Goal: Obtain resource: Obtain resource

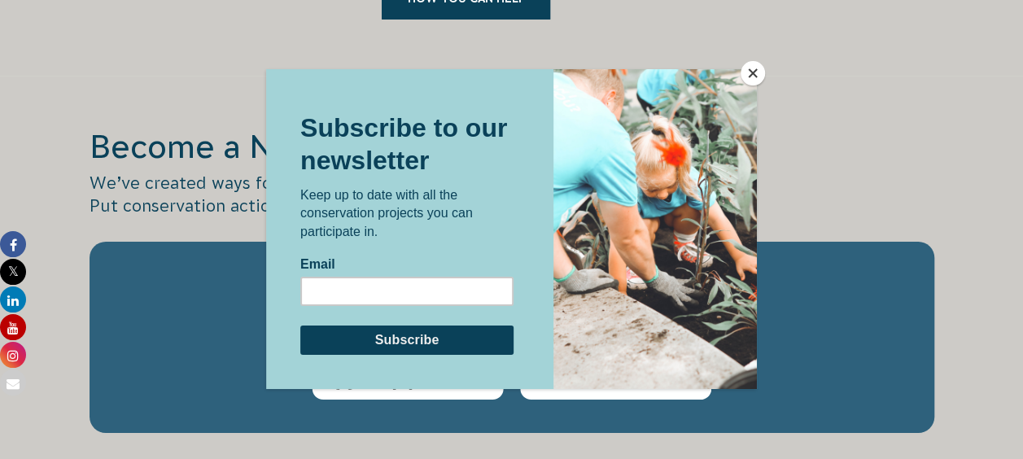
scroll to position [2685, 0]
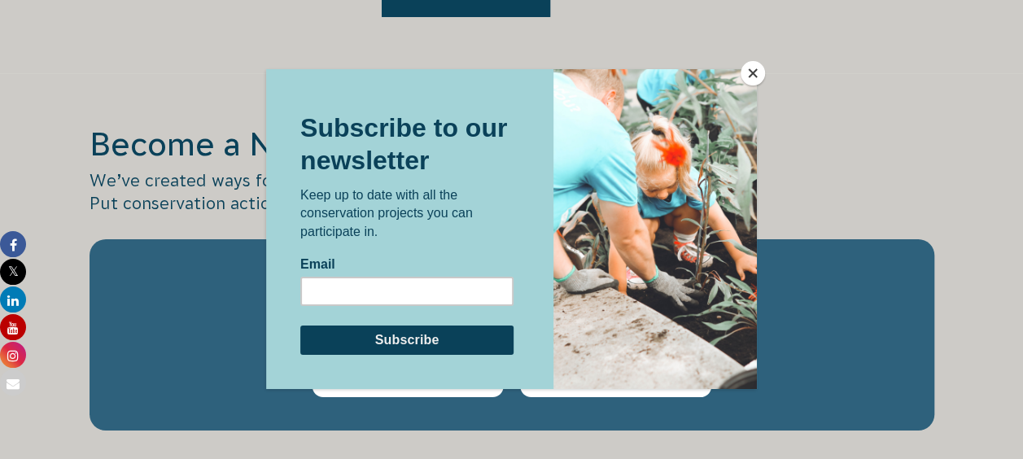
click at [746, 75] on button "Close" at bounding box center [752, 73] width 24 height 24
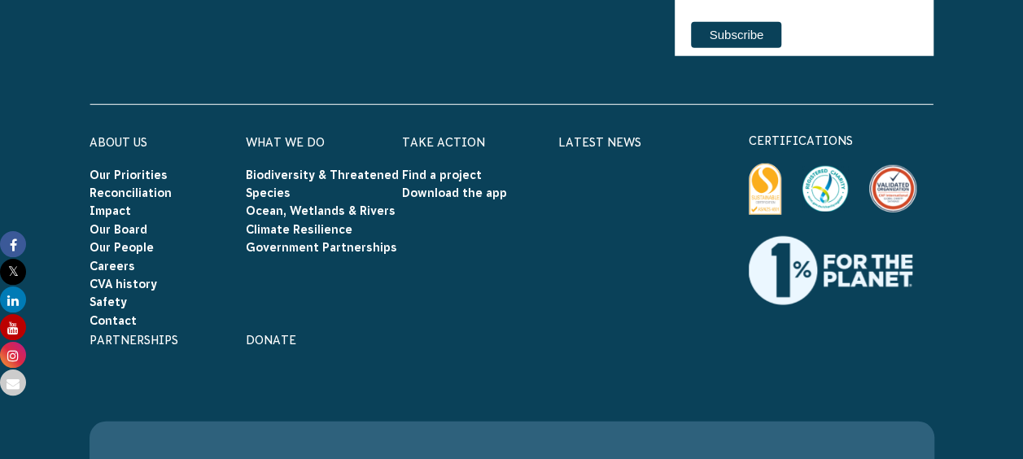
scroll to position [5288, 0]
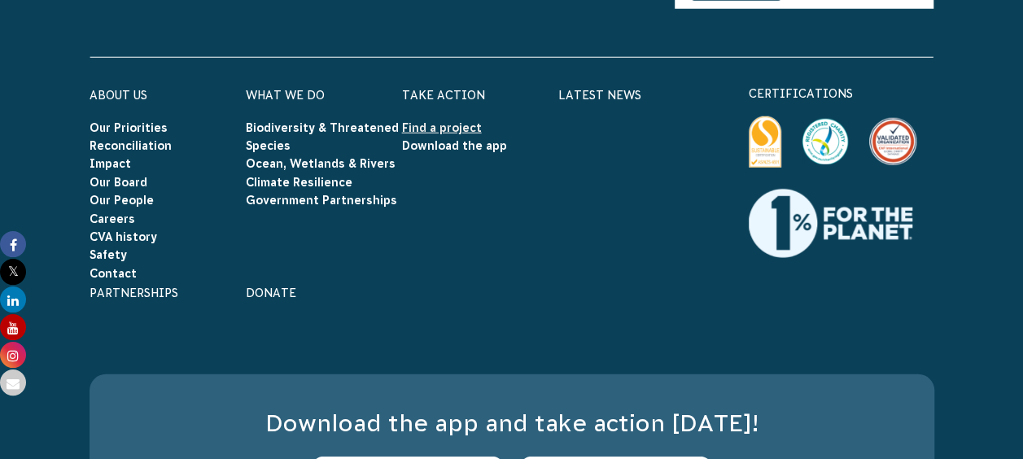
click at [430, 121] on link "Find a project" at bounding box center [442, 127] width 80 height 13
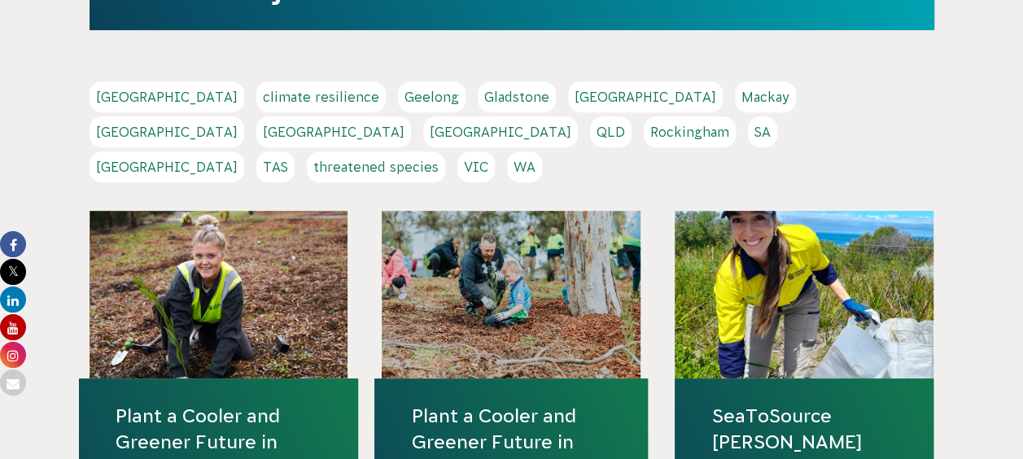
scroll to position [325, 0]
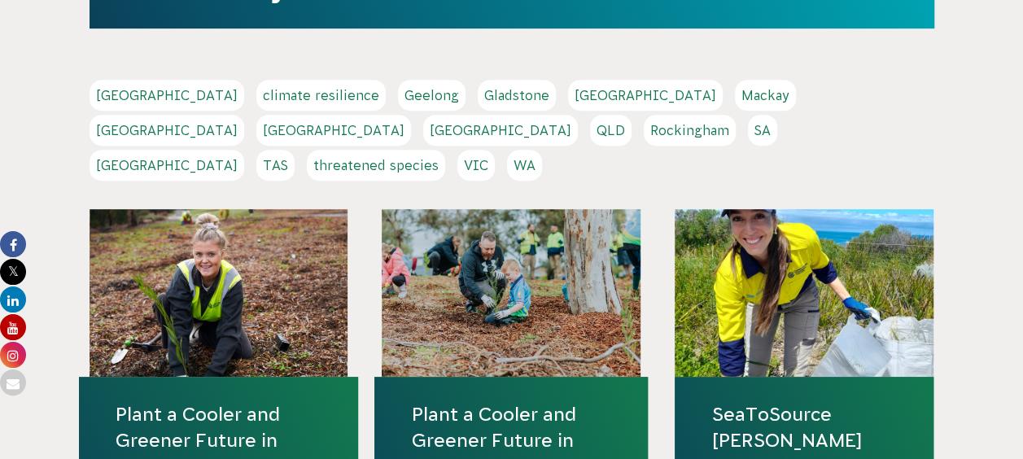
click at [119, 98] on link "Adelaide" at bounding box center [166, 95] width 155 height 31
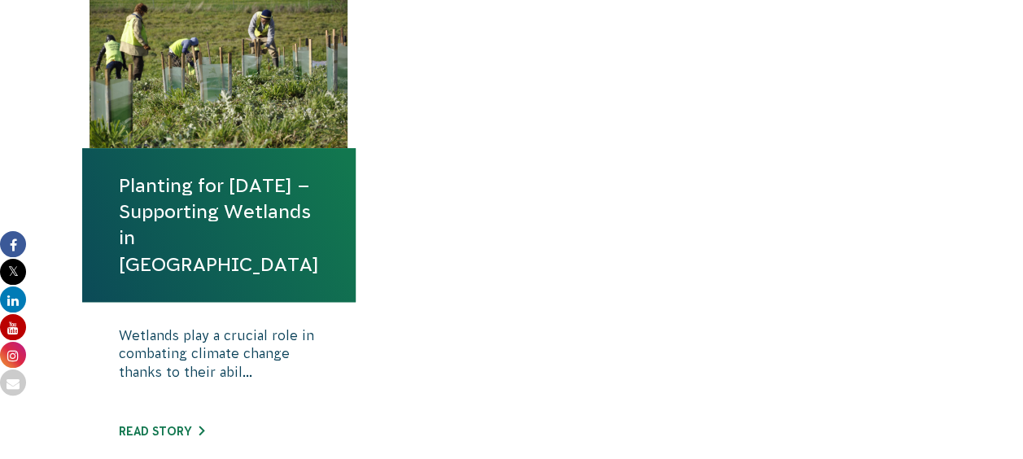
scroll to position [651, 0]
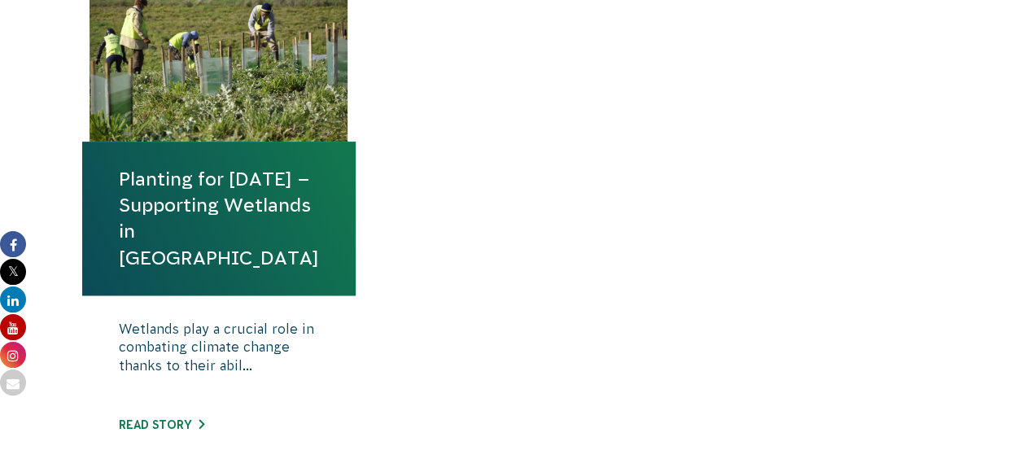
click at [181, 208] on link "Planting for [DATE] – Supporting Wetlands in [GEOGRAPHIC_DATA]" at bounding box center [219, 218] width 200 height 105
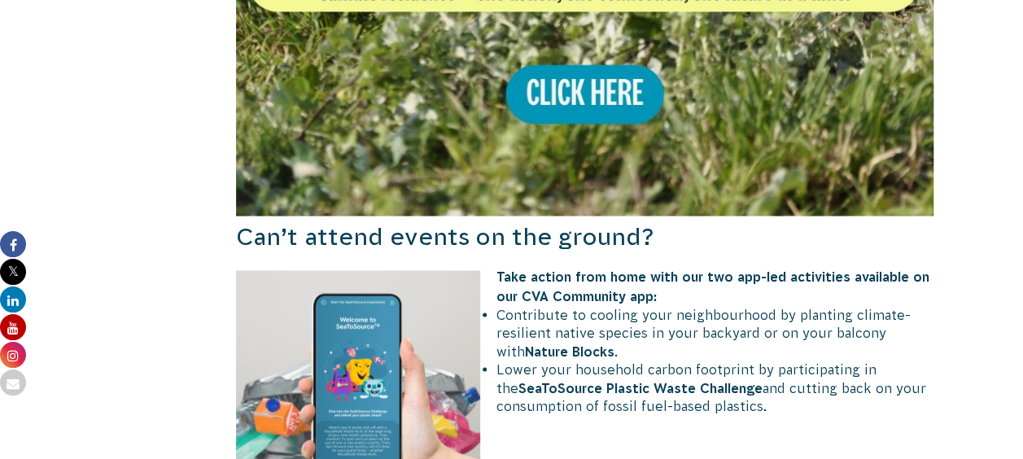
scroll to position [1464, 0]
